Goal: Navigation & Orientation: Find specific page/section

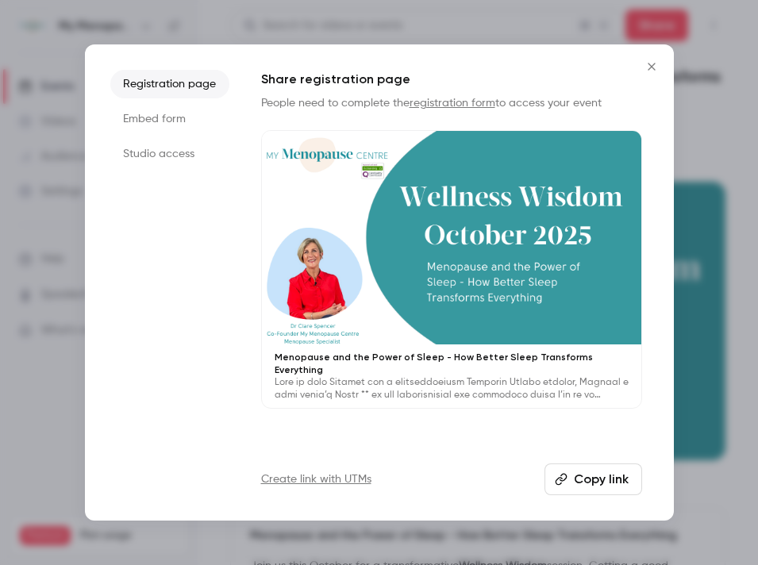
click at [652, 65] on icon "Close" at bounding box center [650, 66] width 7 height 7
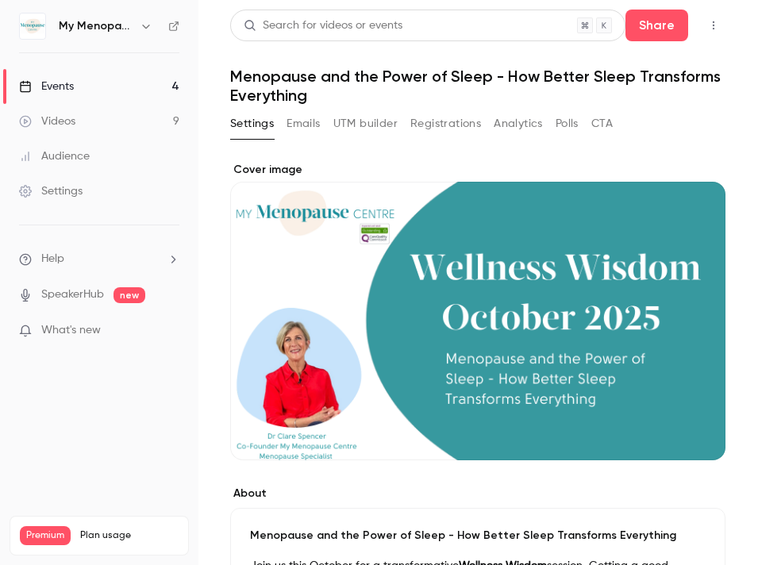
click at [145, 22] on icon "button" at bounding box center [146, 26] width 13 height 13
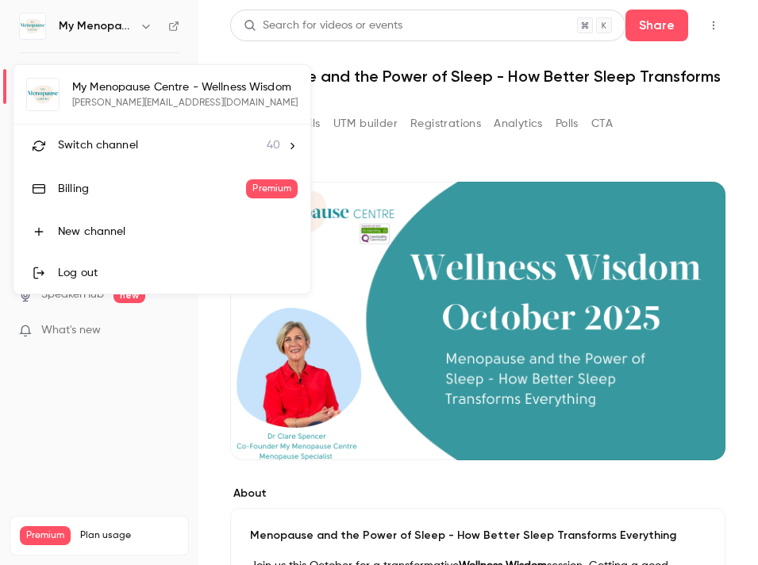
click at [117, 140] on span "Switch channel" at bounding box center [98, 145] width 80 height 17
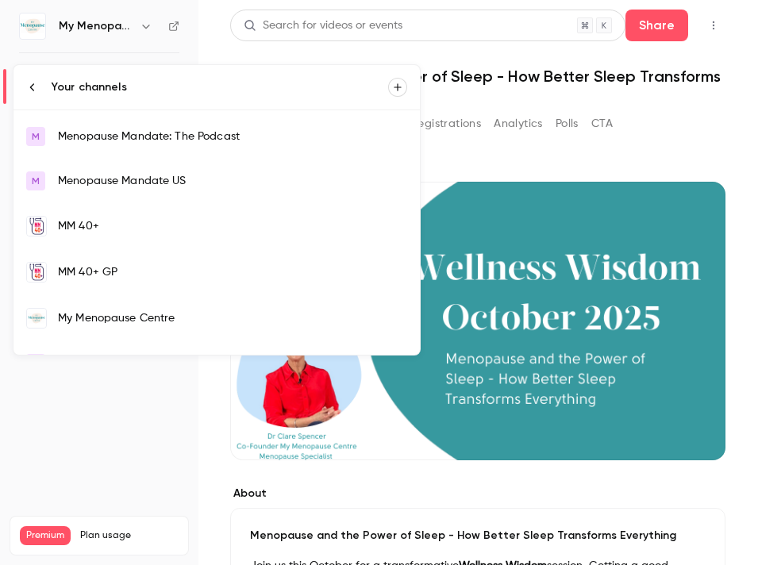
scroll to position [1045, 0]
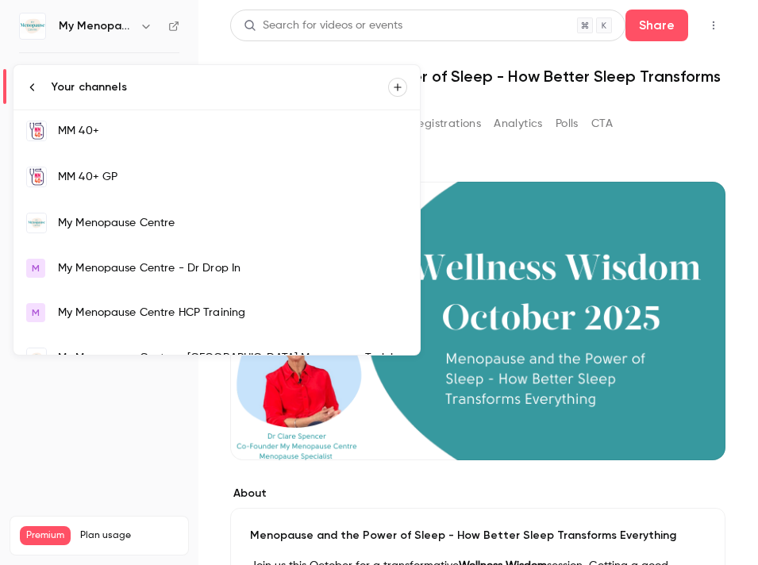
click at [139, 228] on div "My Menopause Centre" at bounding box center [232, 223] width 349 height 16
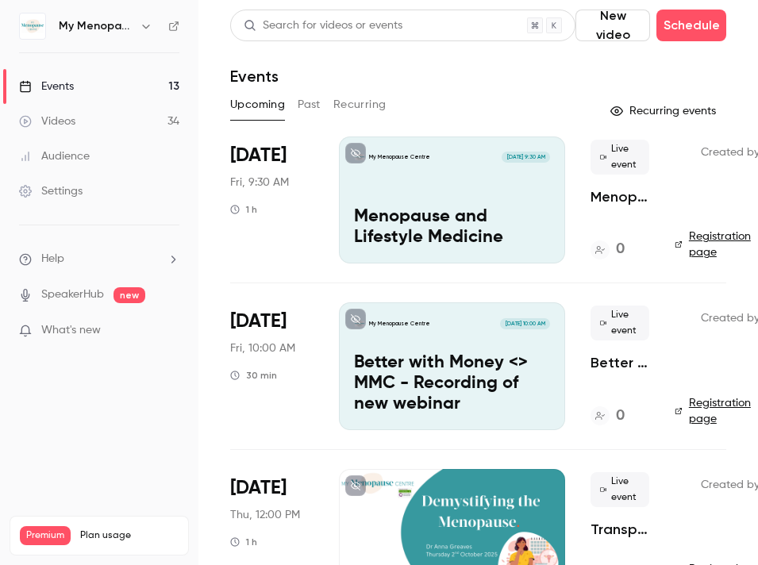
click at [449, 357] on p "Better with Money <> MMC - Recording of new webinar" at bounding box center [452, 383] width 196 height 61
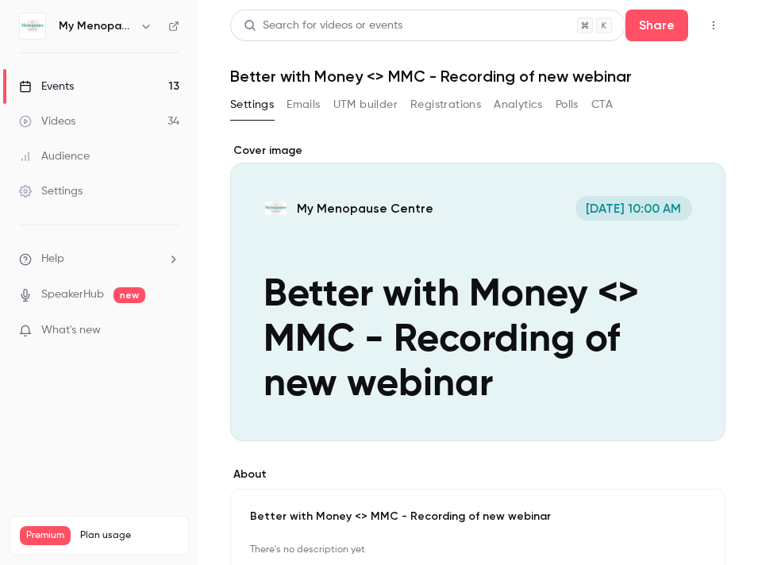
click at [712, 25] on icon "button" at bounding box center [713, 25] width 13 height 11
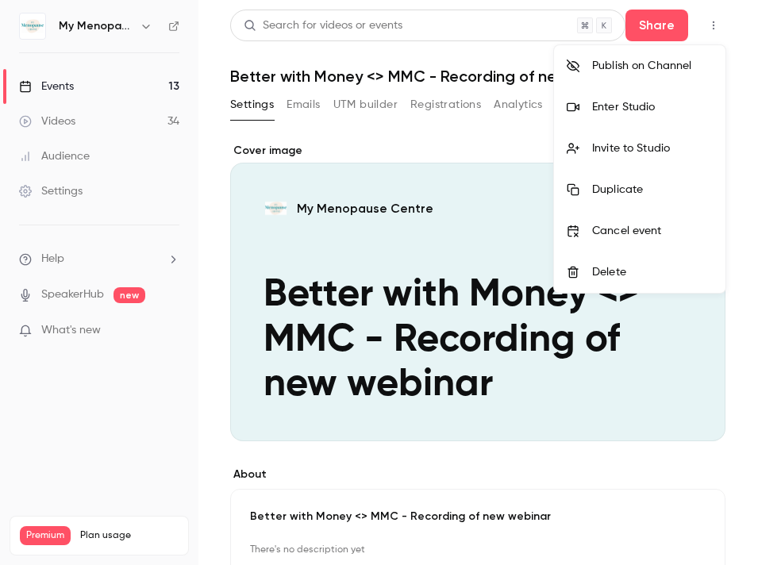
click at [612, 108] on div "Enter Studio" at bounding box center [652, 107] width 121 height 16
